Goal: Use online tool/utility

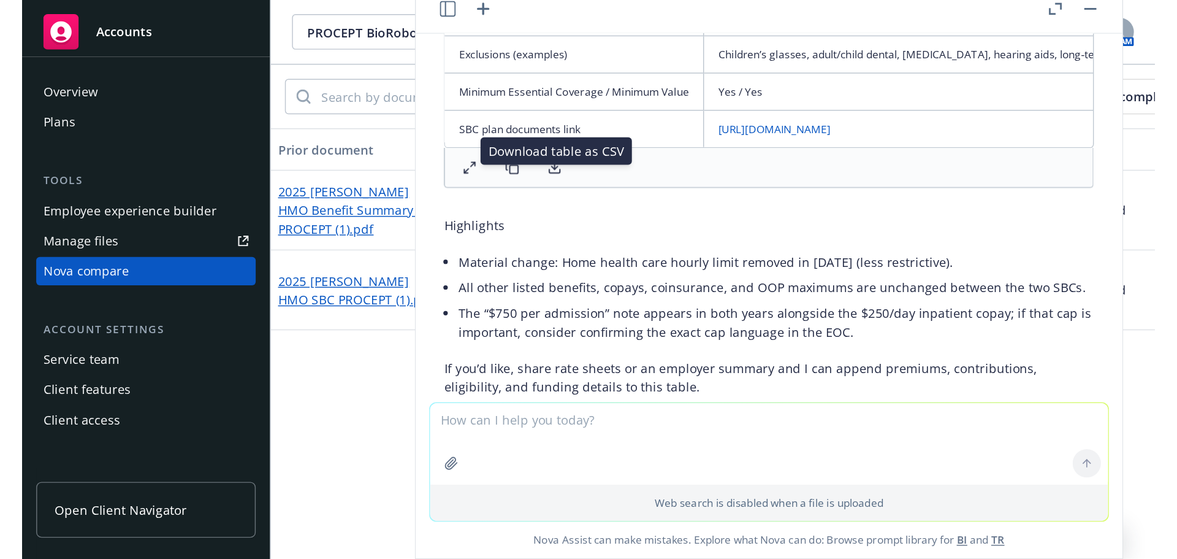
scroll to position [1137, 0]
